Goal: Task Accomplishment & Management: Manage account settings

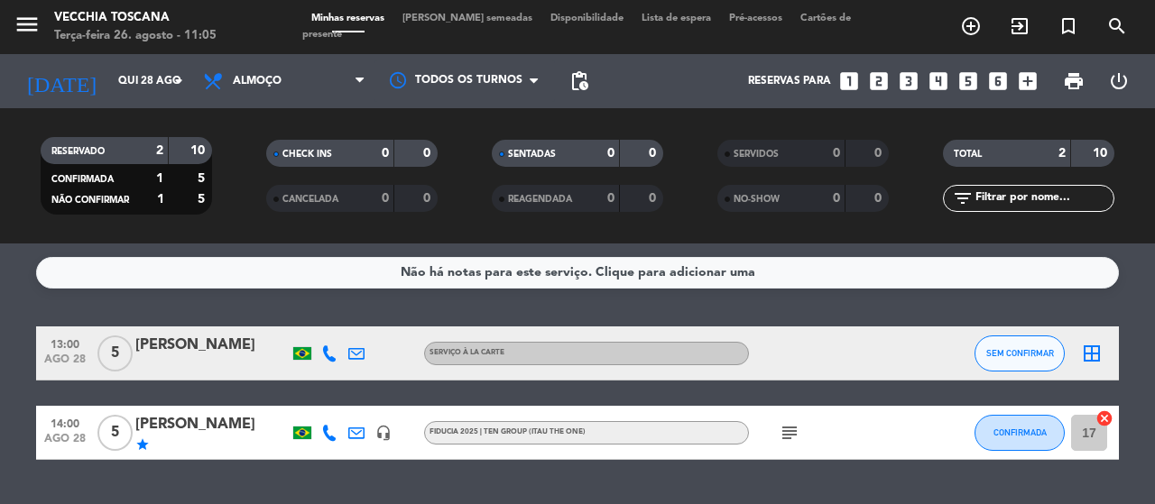
scroll to position [45, 0]
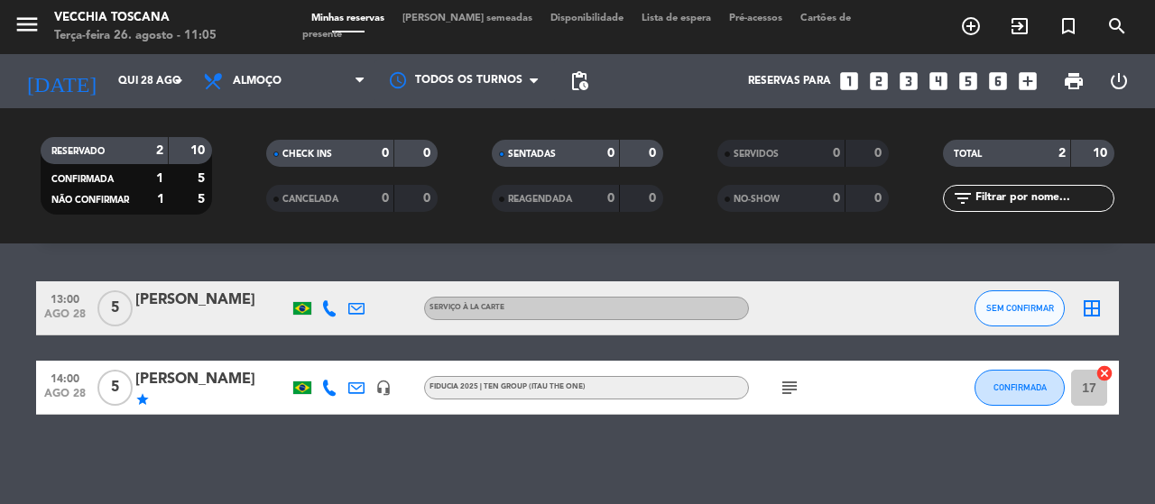
click at [0, 314] on bookings-row "13:00 [DATE] 5 ASSUERO ALBUQUERQUE Serviço à la carte SEM CONFIRMAR border_all …" at bounding box center [577, 349] width 1155 height 134
click at [1131, 35] on span "search" at bounding box center [1117, 26] width 49 height 31
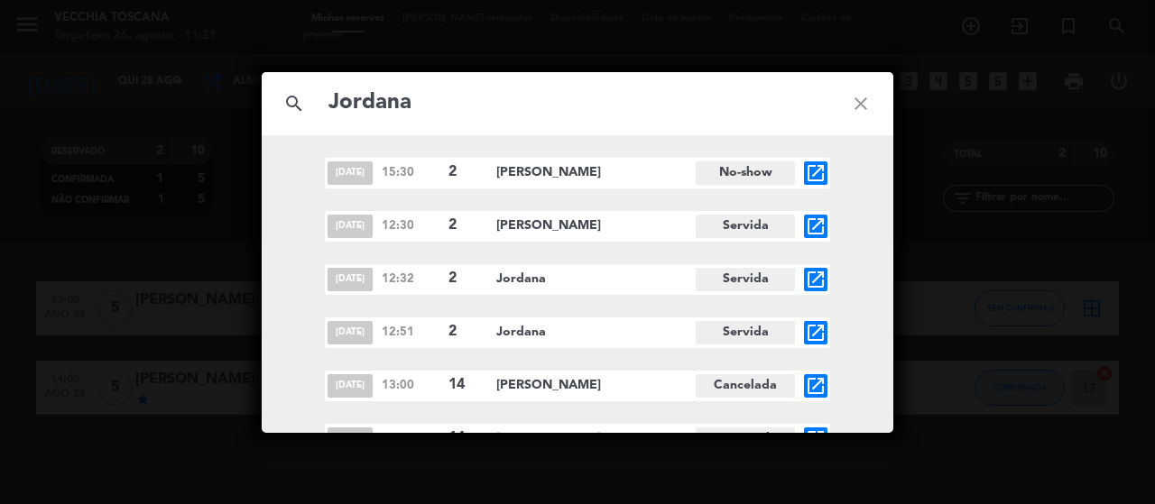
scroll to position [22, 0]
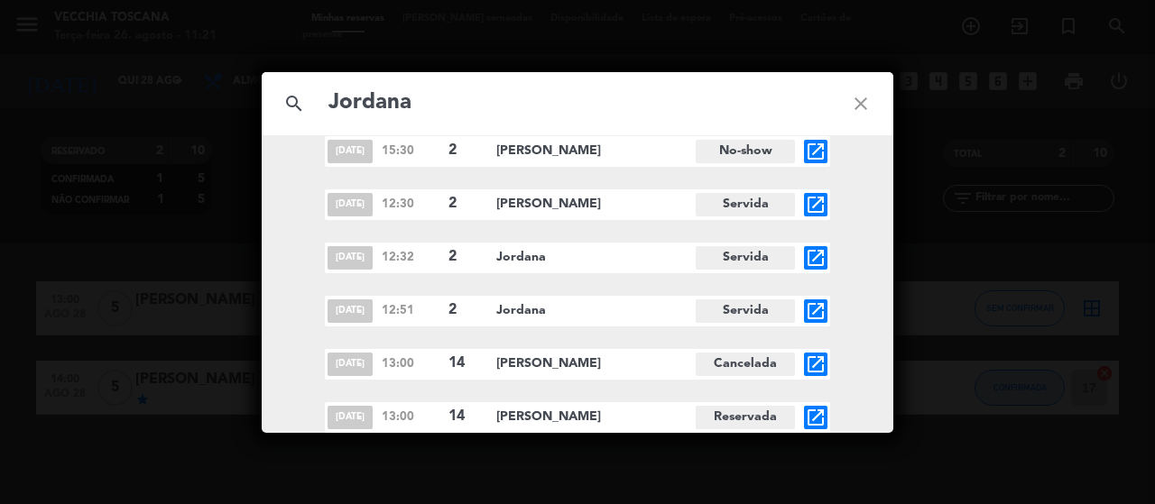
type input "Jordana"
click at [811, 420] on icon "open_in_new" at bounding box center [816, 418] width 22 height 22
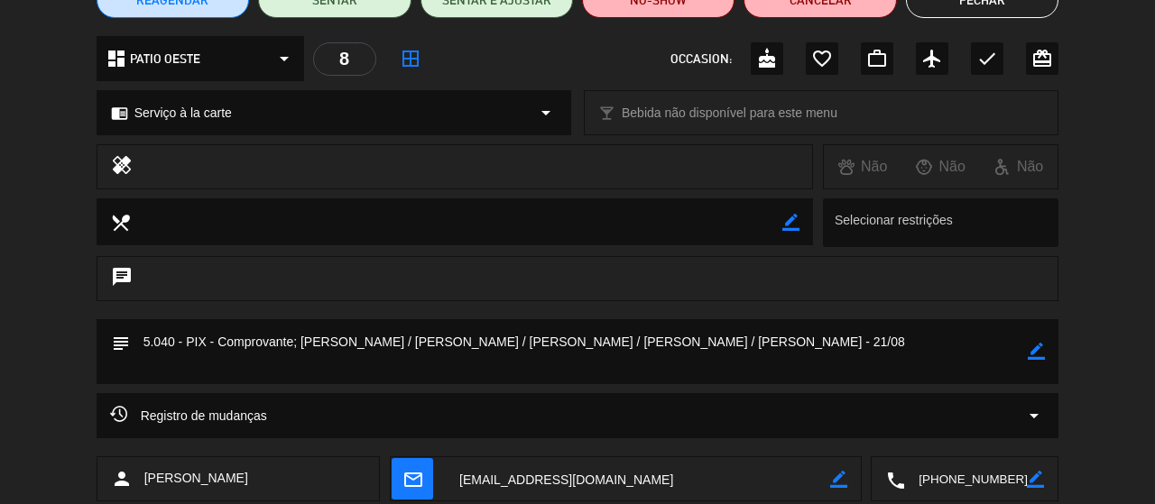
scroll to position [341, 0]
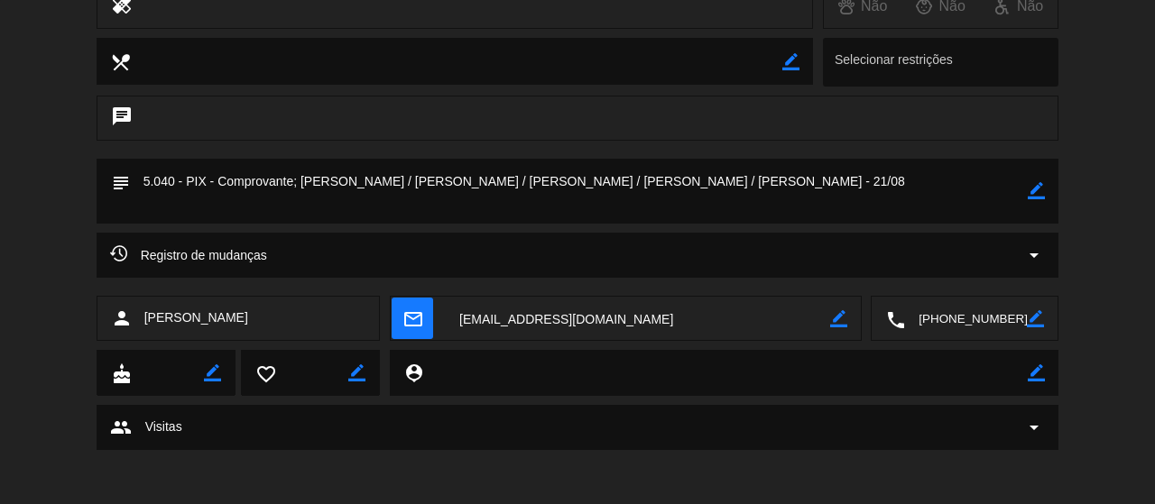
click at [1035, 198] on icon "border_color" at bounding box center [1036, 190] width 17 height 17
click at [170, 176] on textarea at bounding box center [579, 191] width 899 height 65
click at [1013, 181] on textarea at bounding box center [579, 191] width 899 height 65
type textarea "5.880 - PIX - Comprovante; [PERSON_NAME] / [PERSON_NAME] / [PERSON_NAME] / [PER…"
click at [1032, 188] on icon at bounding box center [1036, 190] width 17 height 17
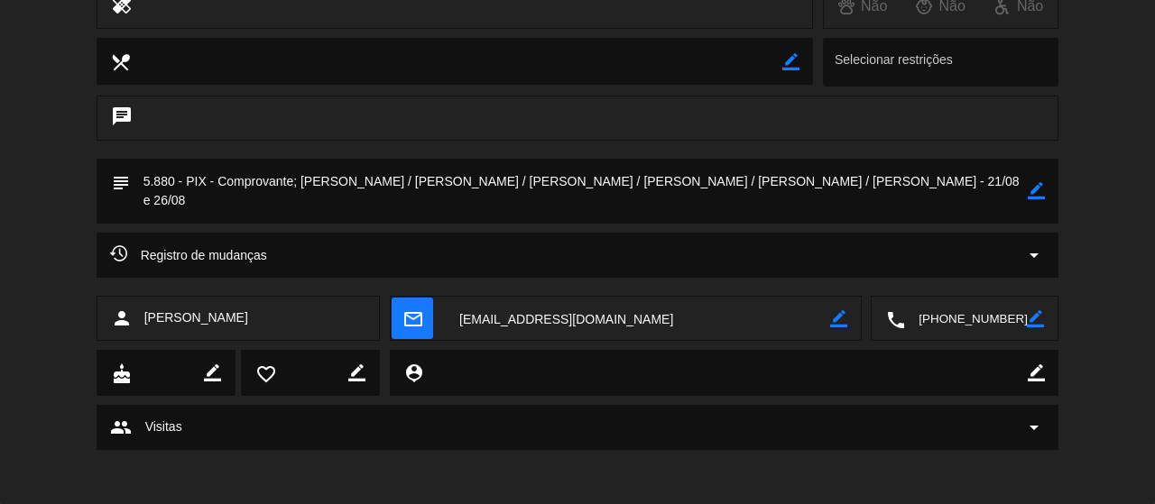
click at [946, 102] on div "chat" at bounding box center [578, 118] width 963 height 45
click at [499, 319] on textarea at bounding box center [638, 319] width 384 height 45
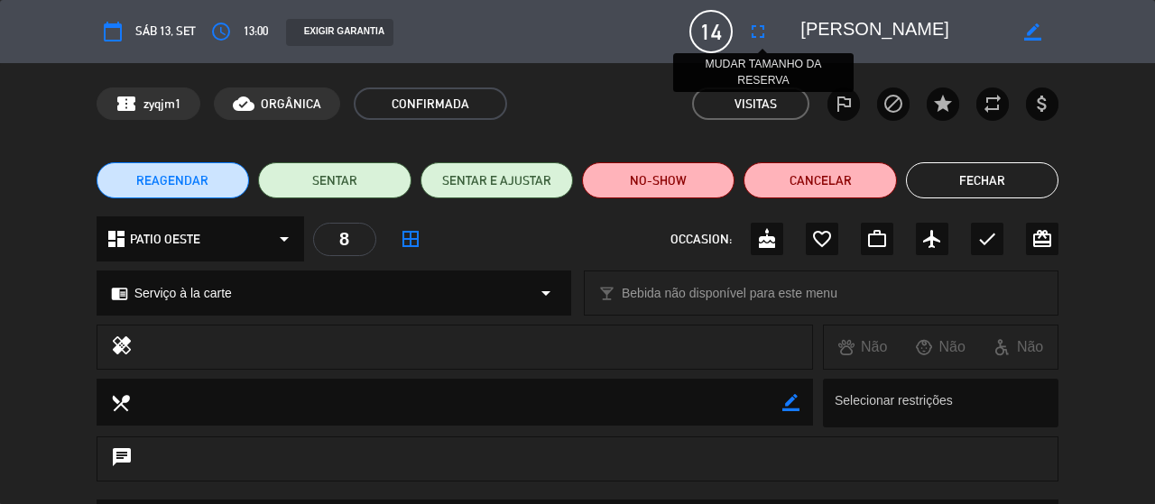
drag, startPoint x: 955, startPoint y: 30, endPoint x: 772, endPoint y: 30, distance: 182.3
click at [772, 30] on div "calendar_today Sáb 13, set access_time 13:00 EXIGIR GARANTIA 14 [PERSON_NAME] f…" at bounding box center [578, 31] width 963 height 43
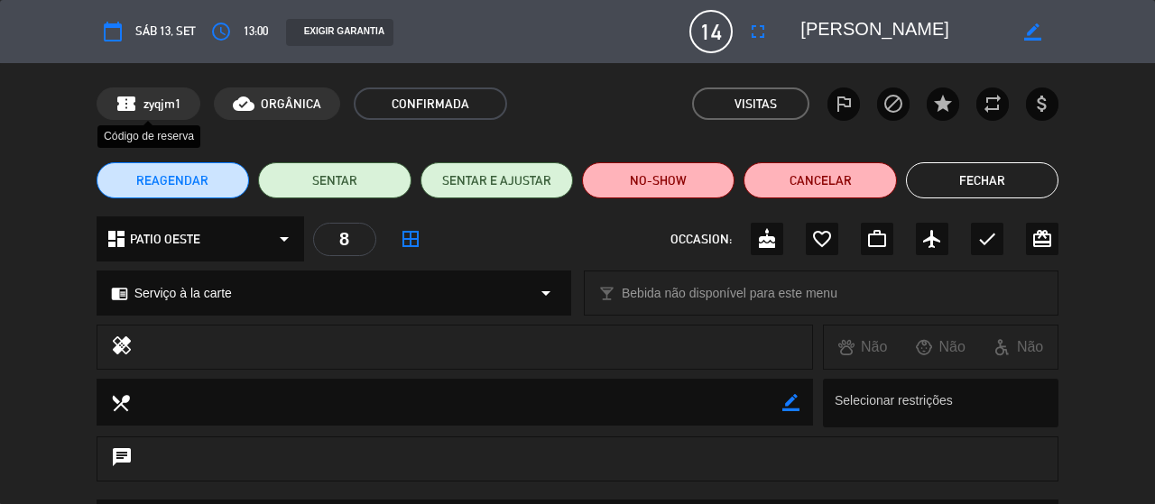
click at [171, 97] on span "zyqjm1" at bounding box center [162, 104] width 38 height 21
copy span "zyqjm1"
click at [411, 236] on icon "border_all" at bounding box center [411, 239] width 22 height 22
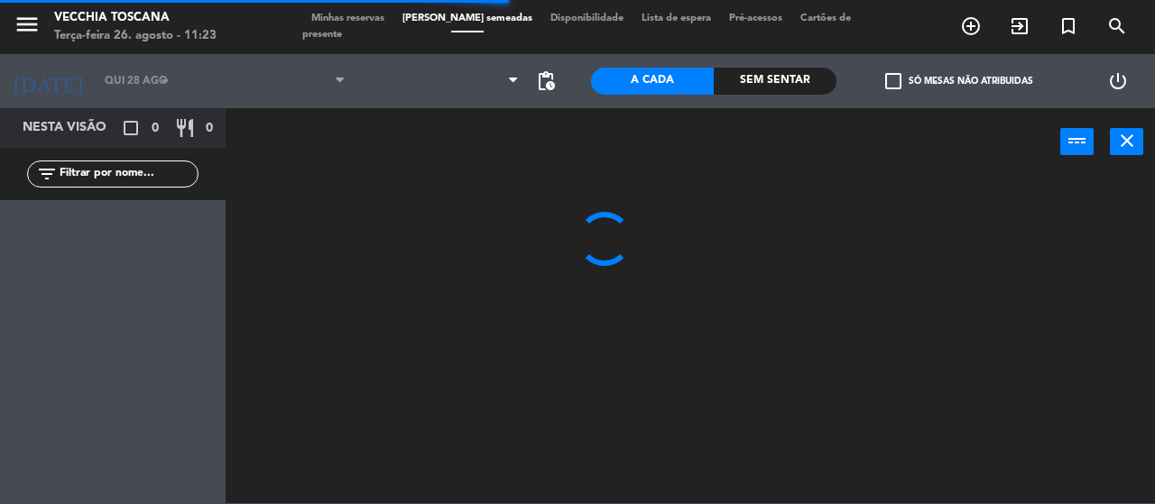
type input "Sáb 13 set"
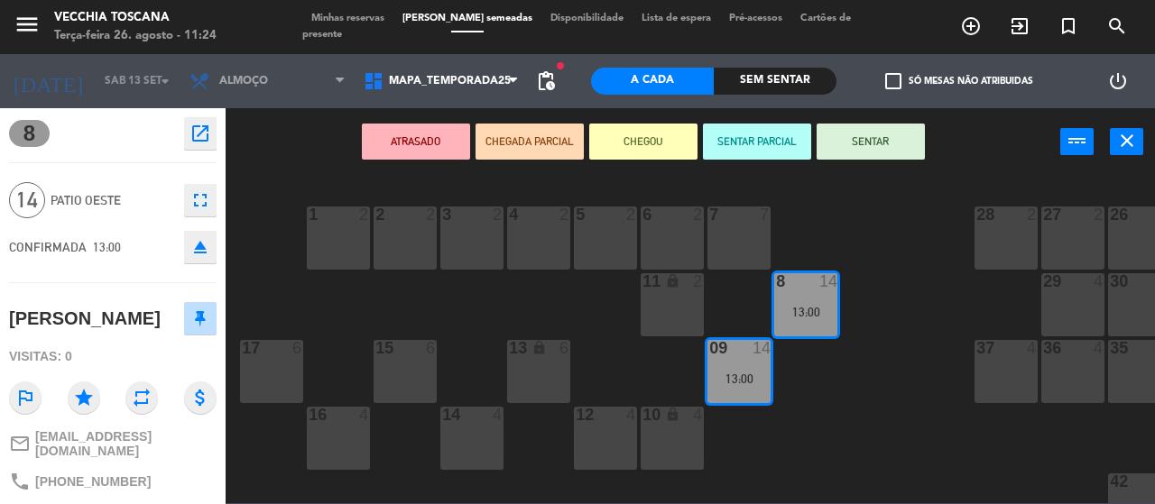
click at [356, 12] on div "Minhas reservas Mesas semeadas Disponibilidade Lista de espera Pré-acessos Cart…" at bounding box center [577, 27] width 550 height 32
click at [367, 34] on div "Minhas reservas Mesas semeadas Disponibilidade Lista de espera Pré-acessos Cart…" at bounding box center [577, 27] width 550 height 32
click at [365, 21] on span "Minhas reservas" at bounding box center [347, 19] width 91 height 10
